Goal: Task Accomplishment & Management: Use online tool/utility

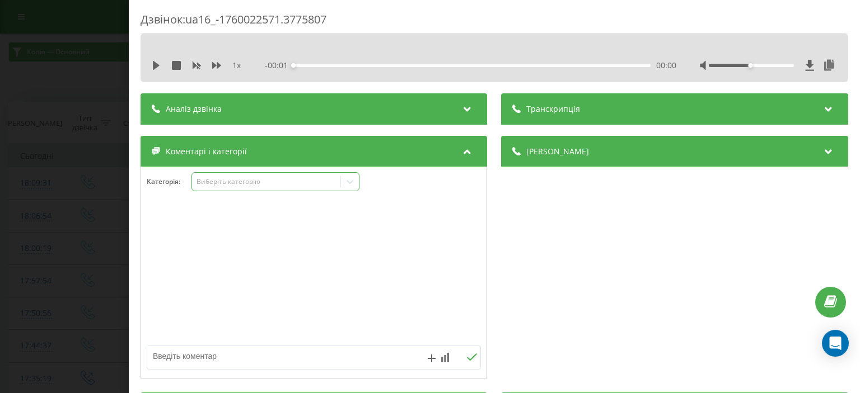
click at [222, 181] on div "Виберіть категорію" at bounding box center [266, 181] width 140 height 9
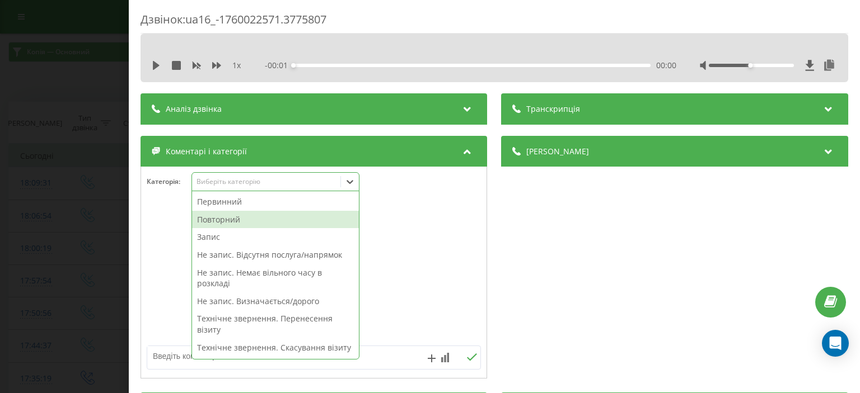
click at [237, 218] on div "Повторний" at bounding box center [275, 220] width 167 height 18
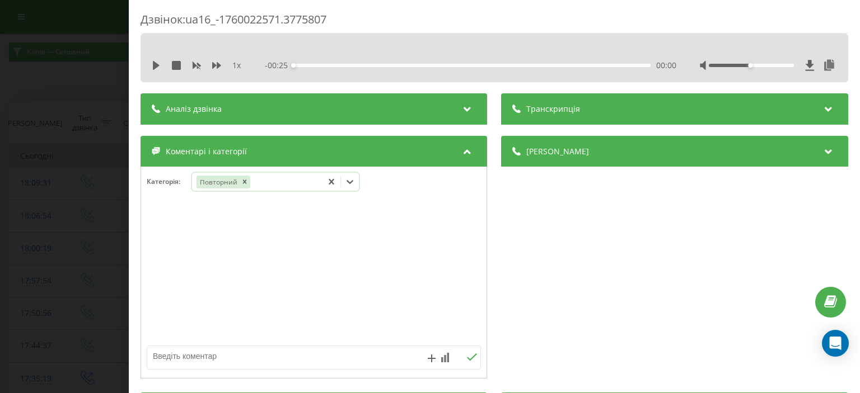
click at [293, 183] on div "Повторний" at bounding box center [257, 182] width 130 height 16
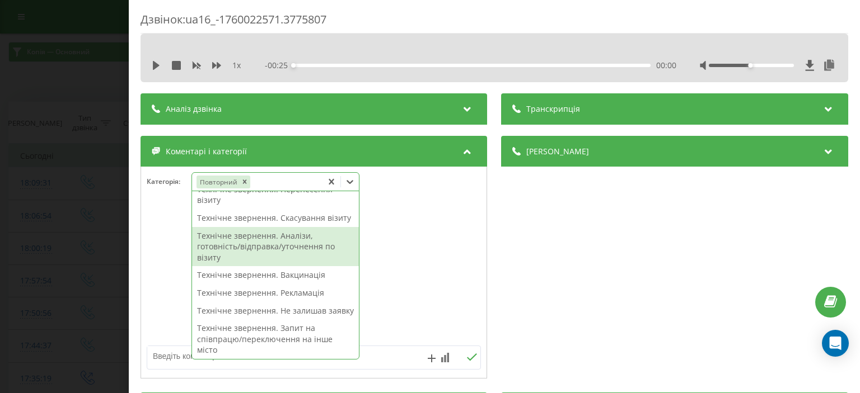
scroll to position [168, 0]
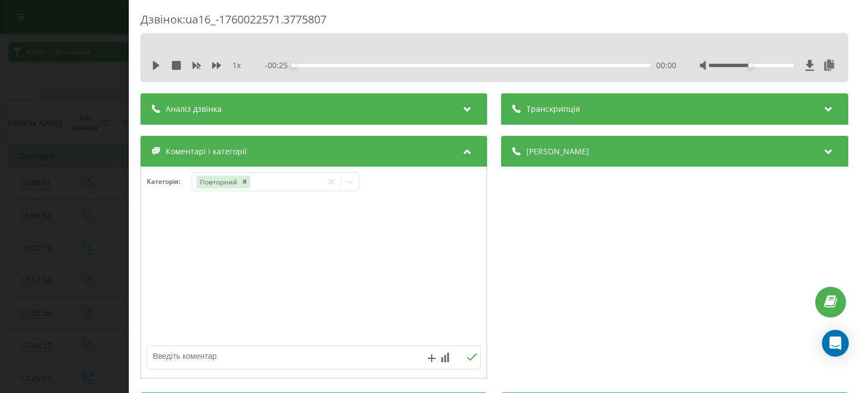
click at [312, 278] on div at bounding box center [313, 273] width 345 height 134
click at [283, 180] on div "Повторний" at bounding box center [257, 182] width 130 height 16
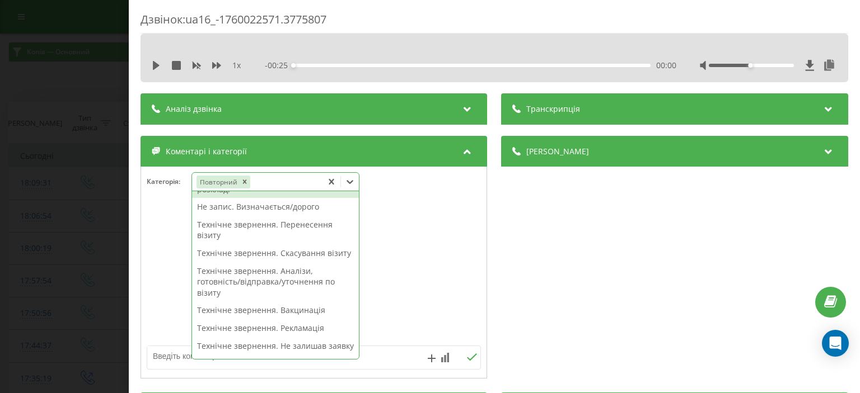
scroll to position [112, 0]
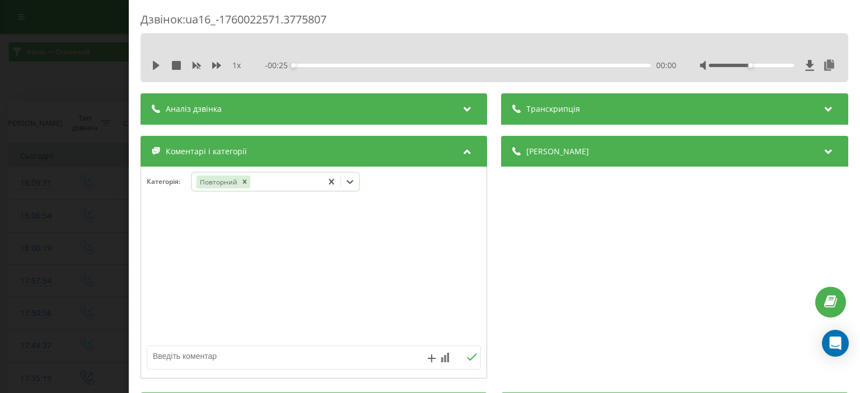
click at [279, 181] on div "Повторний" at bounding box center [257, 182] width 130 height 16
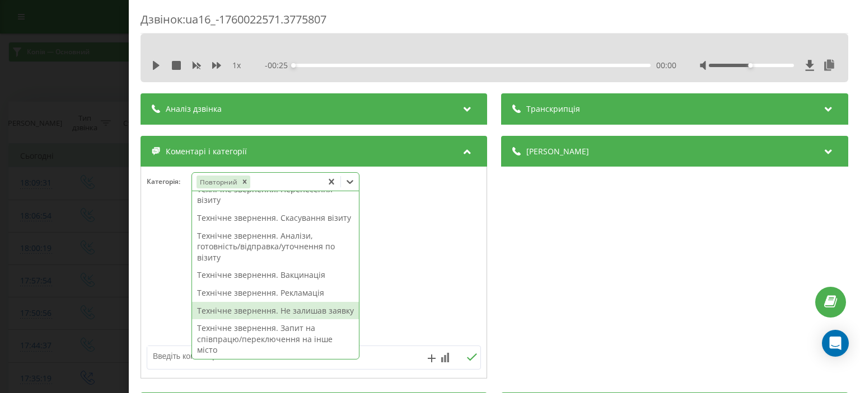
click at [309, 320] on div "Технічне звернення. Не залишав заявку" at bounding box center [275, 311] width 167 height 18
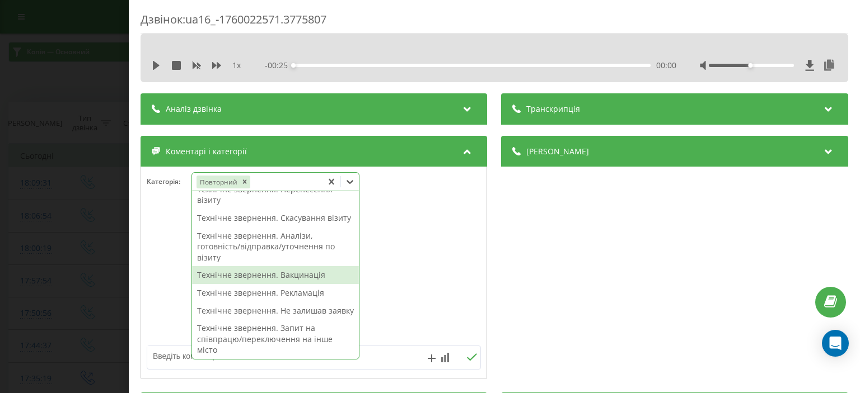
drag, startPoint x: 77, startPoint y: 115, endPoint x: 76, endPoint y: 84, distance: 30.8
click at [77, 109] on div "Дзвінок : ua16_-1760022571.3775807 1 x - 00:25 00:00 00:00 Транскрипція Для AI-…" at bounding box center [430, 196] width 860 height 393
